Goal: Task Accomplishment & Management: Use online tool/utility

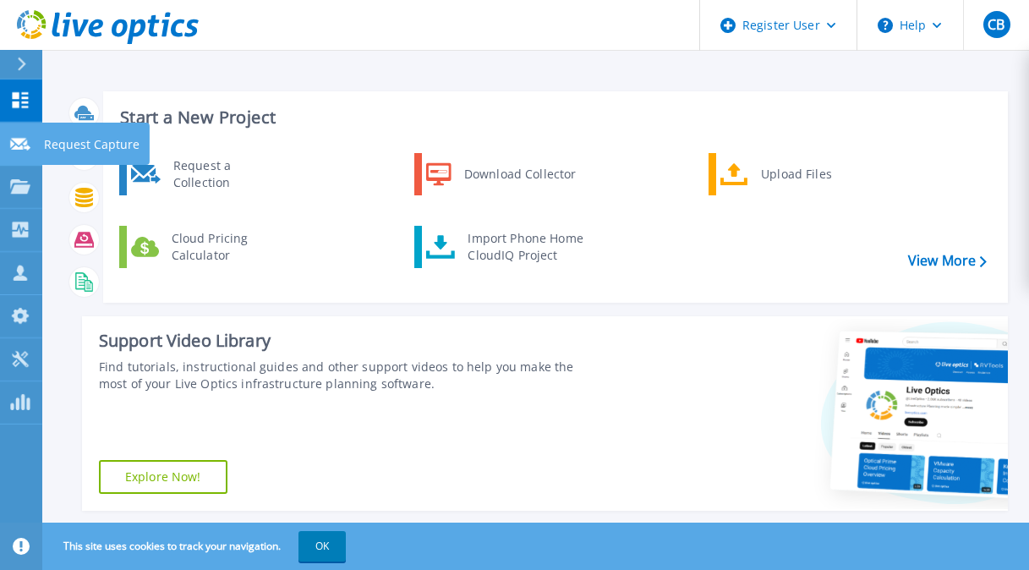
click at [14, 134] on link "Request Capture Request Capture" at bounding box center [21, 144] width 42 height 43
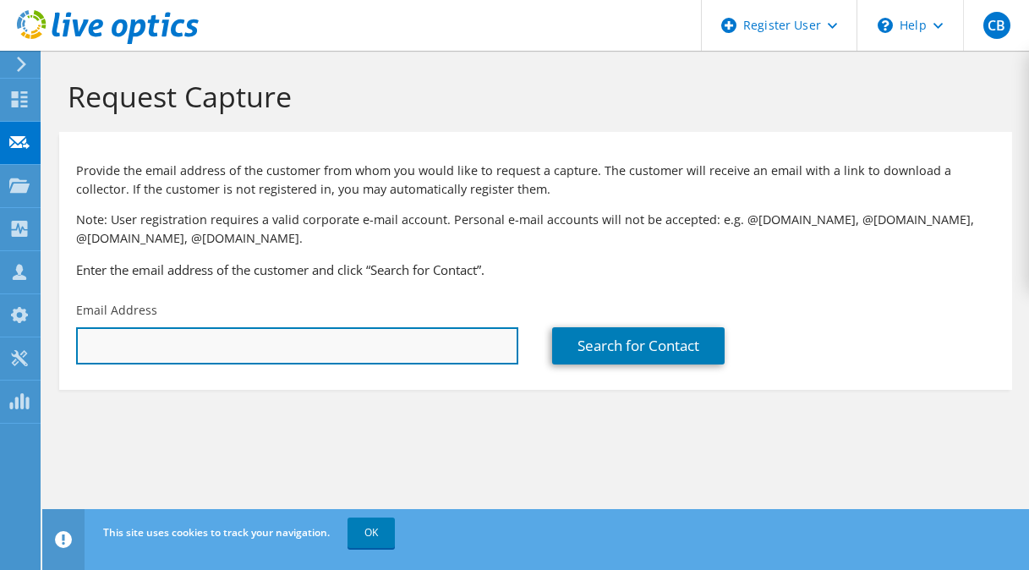
click at [155, 349] on input "text" at bounding box center [297, 345] width 442 height 37
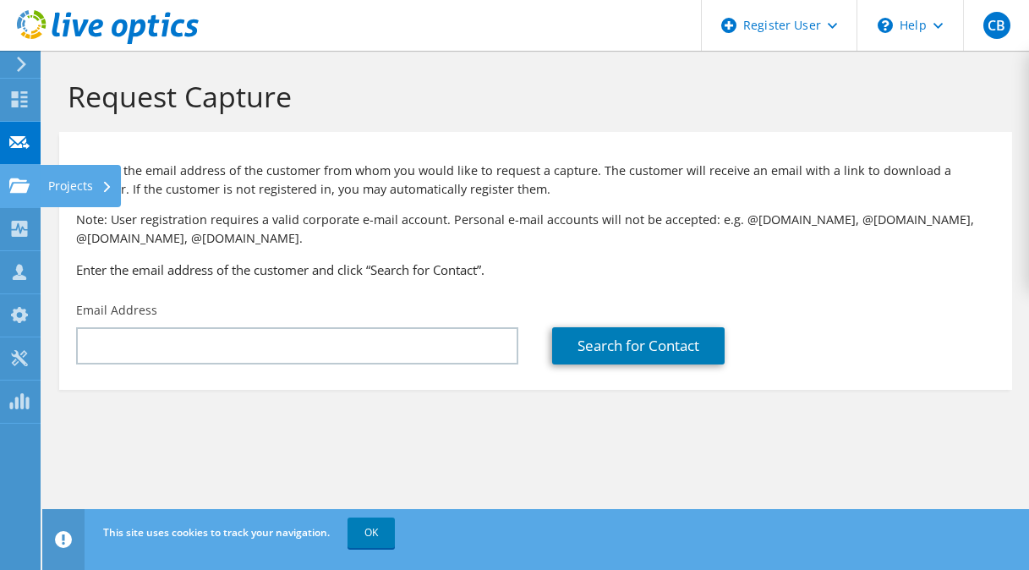
click at [21, 178] on icon at bounding box center [19, 186] width 20 height 16
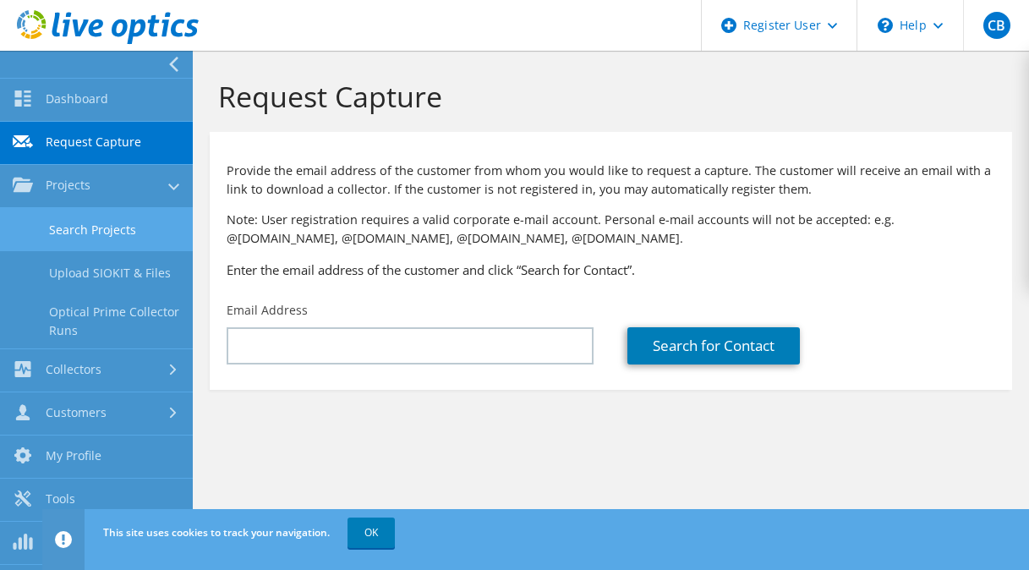
click at [113, 225] on link "Search Projects" at bounding box center [96, 229] width 193 height 43
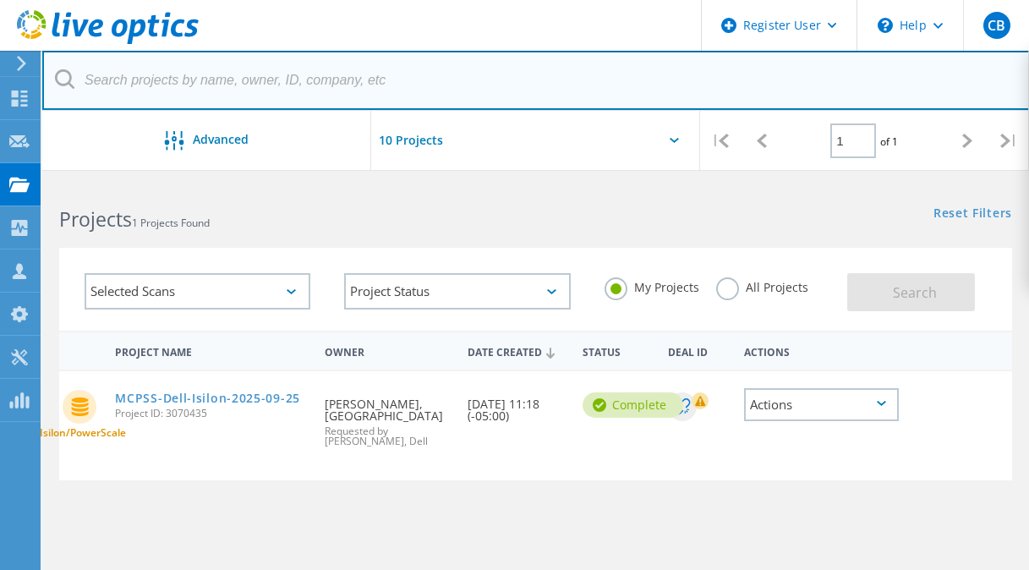
click at [240, 76] on input "text" at bounding box center [536, 80] width 988 height 59
paste input "[EMAIL_ADDRESS][DOMAIN_NAME]"
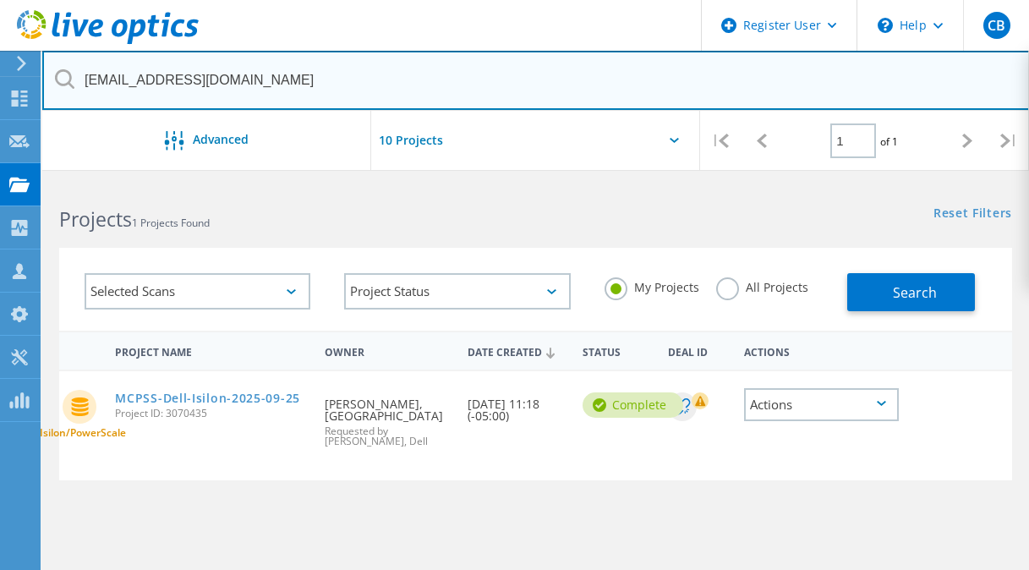
type input "[EMAIL_ADDRESS][DOMAIN_NAME]"
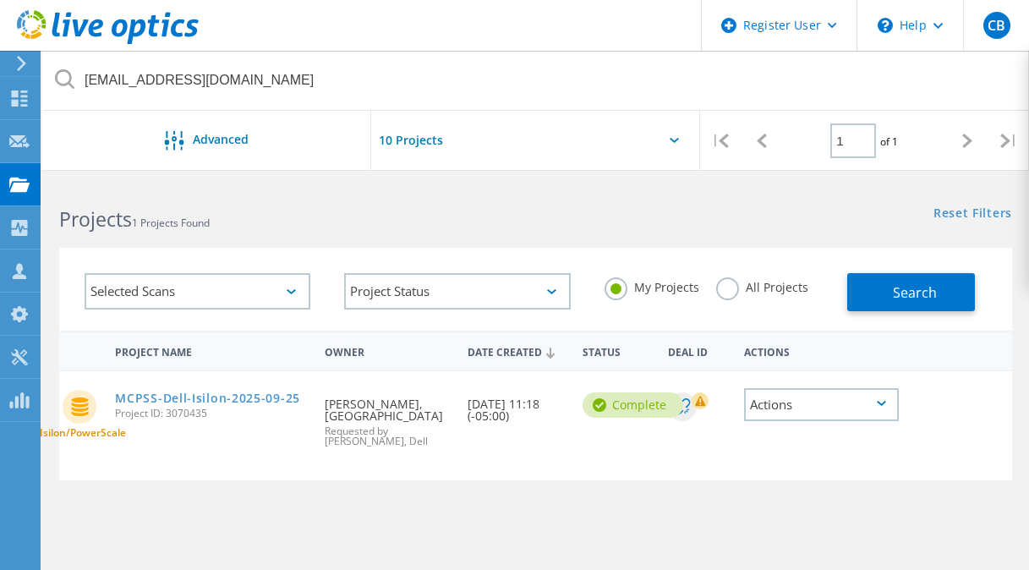
click at [729, 293] on label "All Projects" at bounding box center [762, 285] width 92 height 16
click at [0, 0] on input "All Projects" at bounding box center [0, 0] width 0 height 0
click at [896, 280] on button "Search" at bounding box center [911, 292] width 128 height 38
